Goal: Information Seeking & Learning: Check status

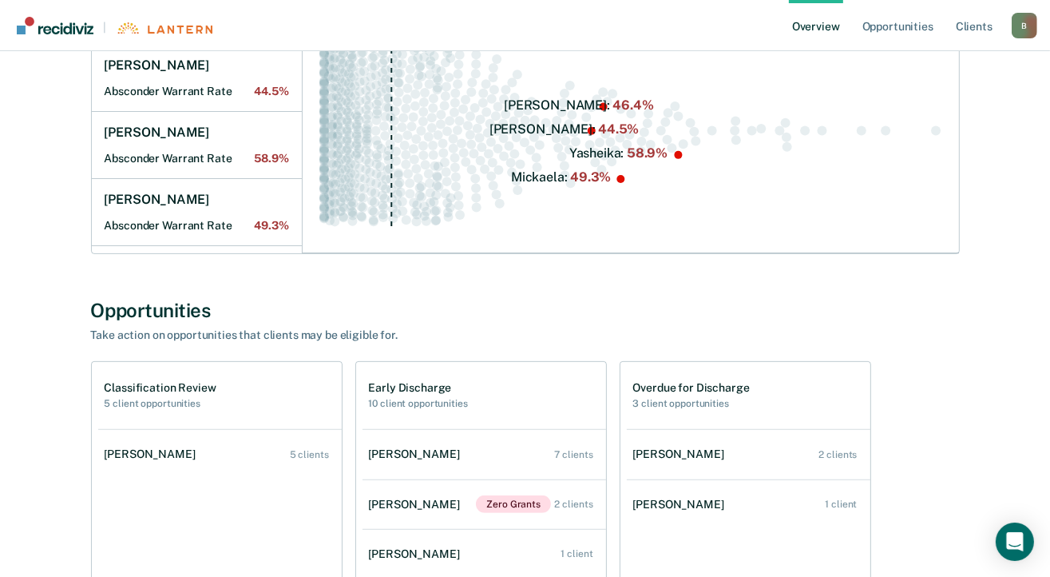
scroll to position [319, 0]
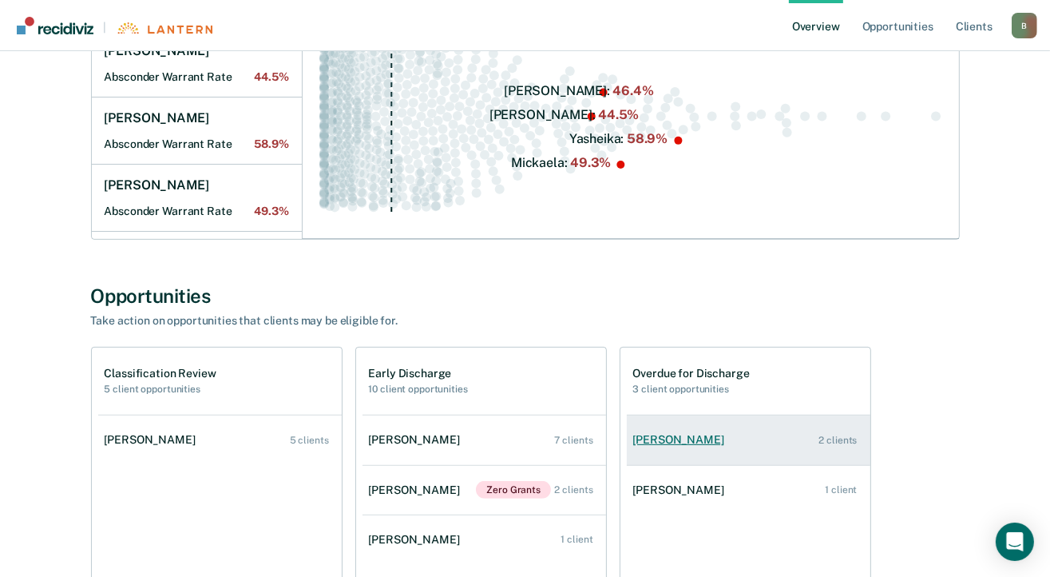
click at [680, 438] on div "[PERSON_NAME]" at bounding box center [681, 440] width 97 height 14
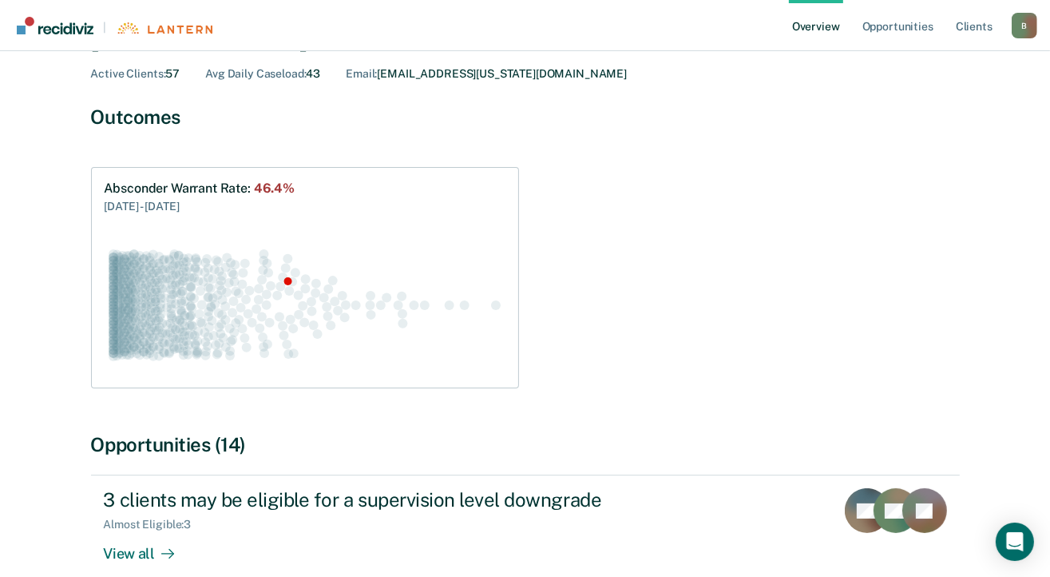
scroll to position [240, 0]
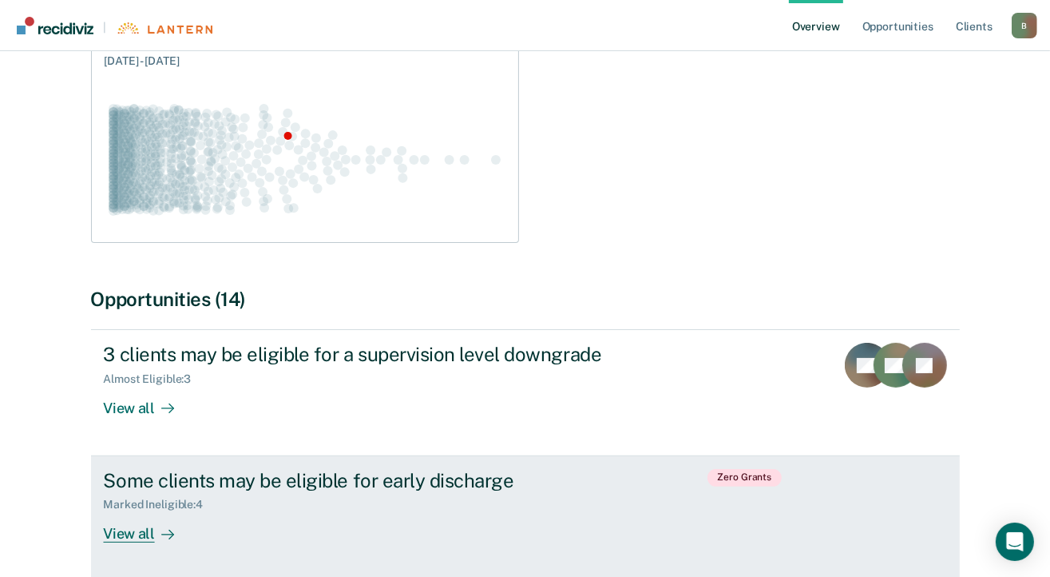
click at [149, 529] on div "View all" at bounding box center [148, 526] width 89 height 31
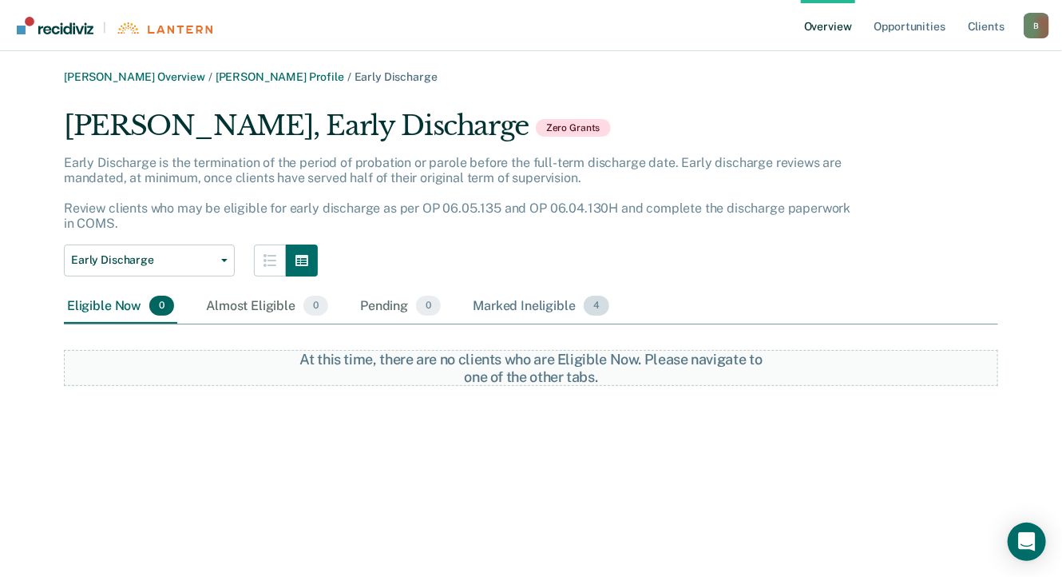
click at [545, 298] on div "Marked Ineligible 4" at bounding box center [541, 306] width 143 height 35
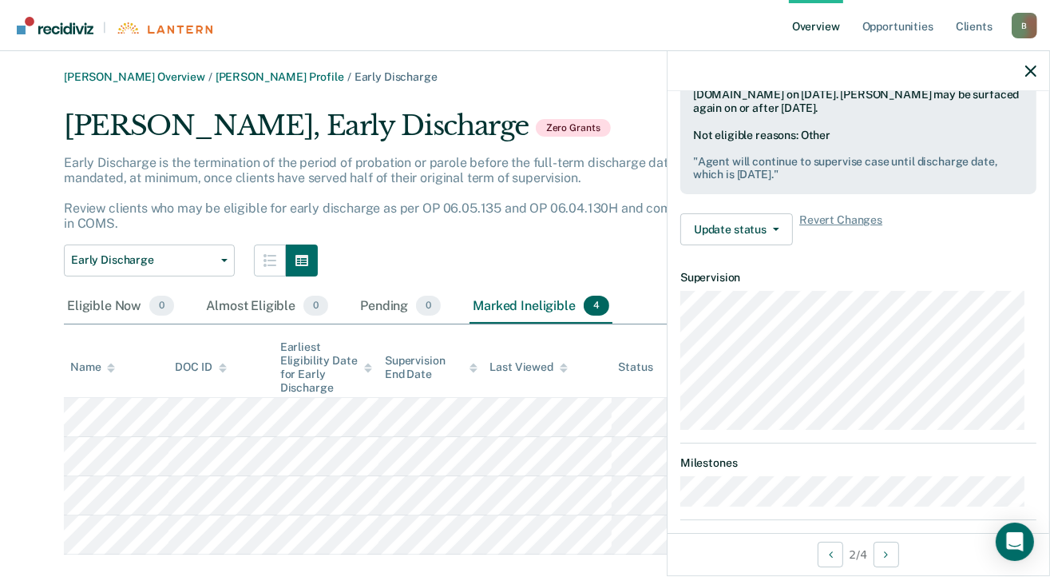
scroll to position [639, 0]
